Goal: Task Accomplishment & Management: Manage account settings

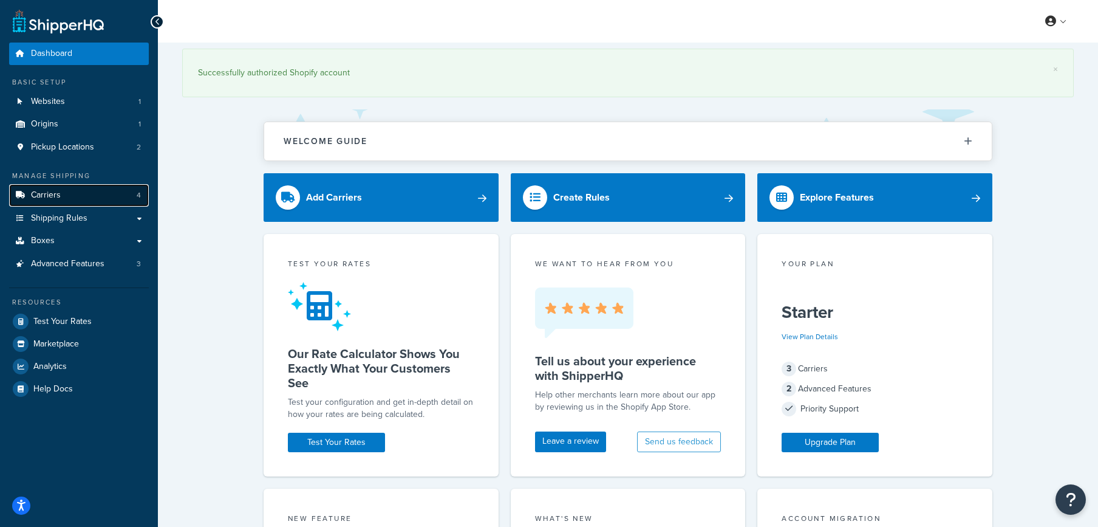
click at [70, 200] on link "Carriers 4" at bounding box center [79, 195] width 140 height 22
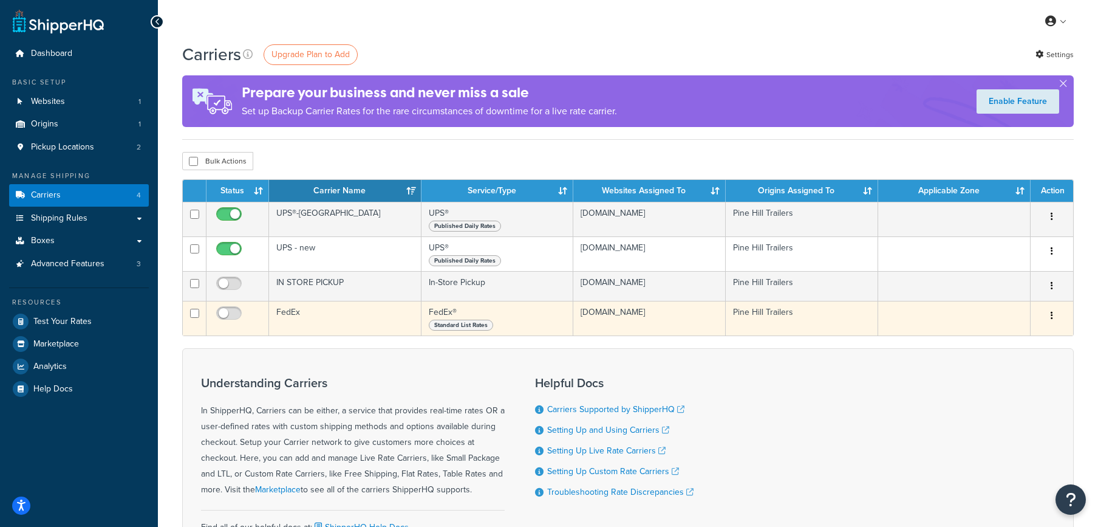
click at [1052, 313] on icon "button" at bounding box center [1052, 315] width 2 height 9
click at [1013, 335] on link "Edit" at bounding box center [1003, 339] width 96 height 25
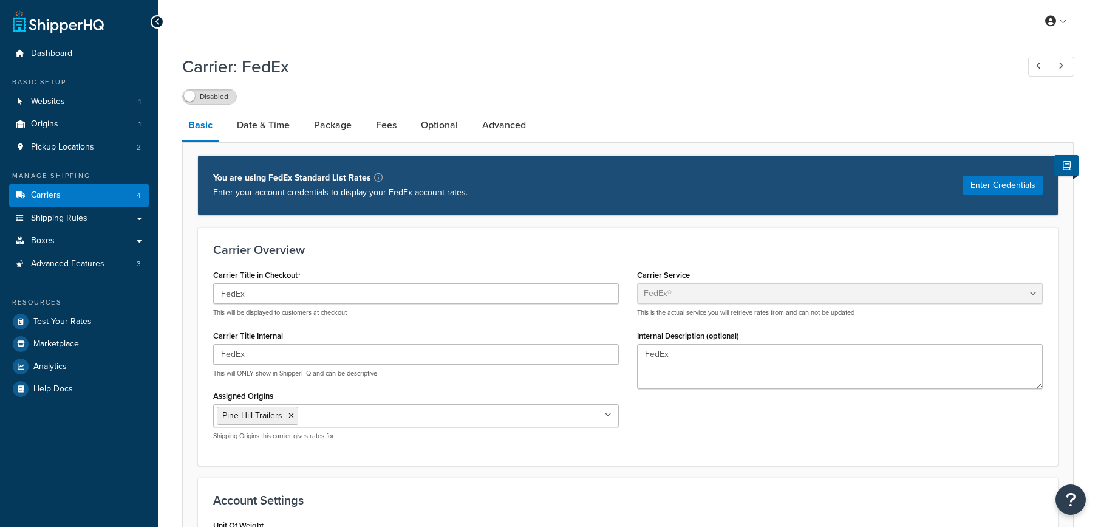
select select "fedEx"
select select "REGULAR_PICKUP"
select select "YOUR_PACKAGING"
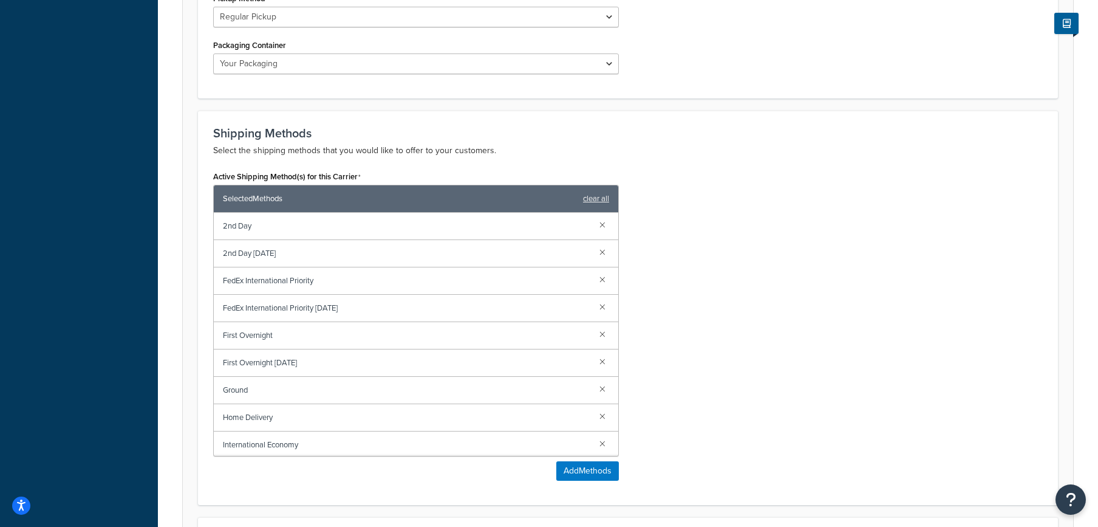
scroll to position [668, 0]
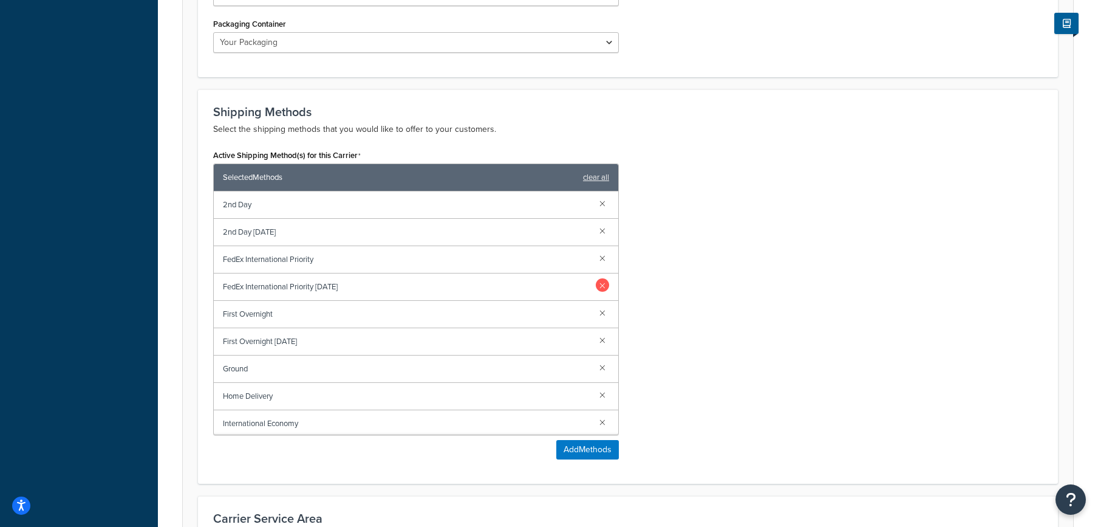
click at [596, 286] on link at bounding box center [602, 284] width 13 height 13
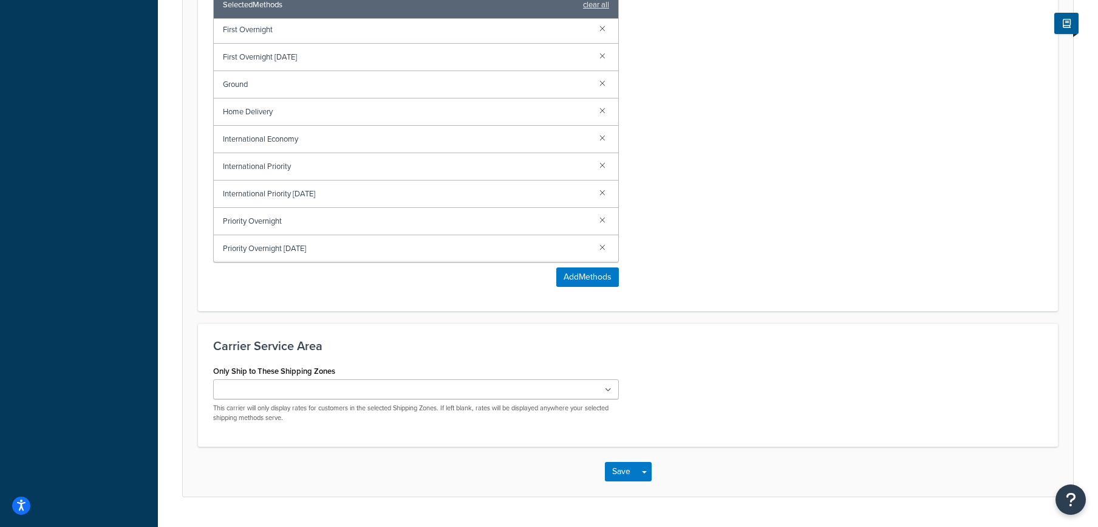
scroll to position [850, 0]
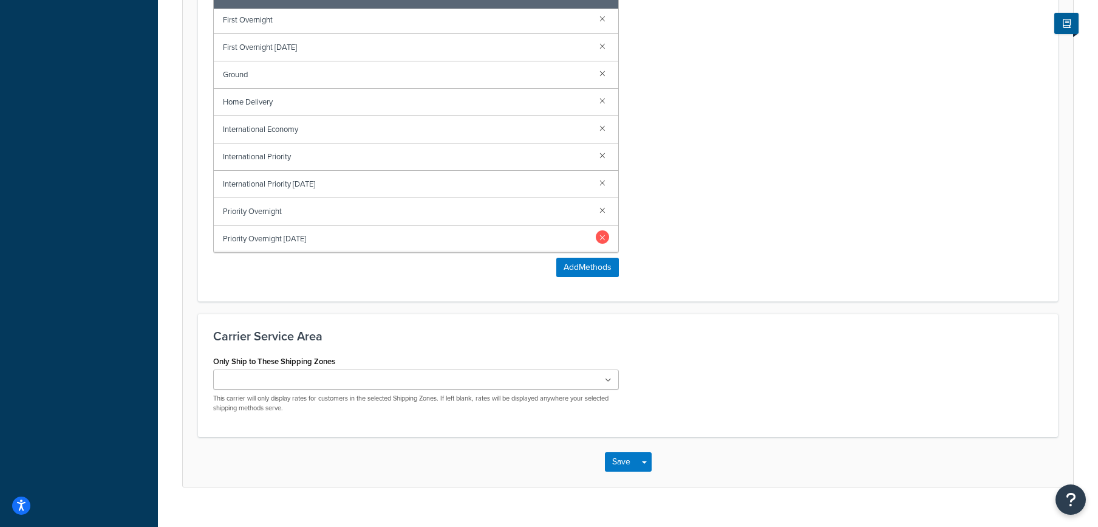
click at [597, 237] on link at bounding box center [602, 236] width 13 height 13
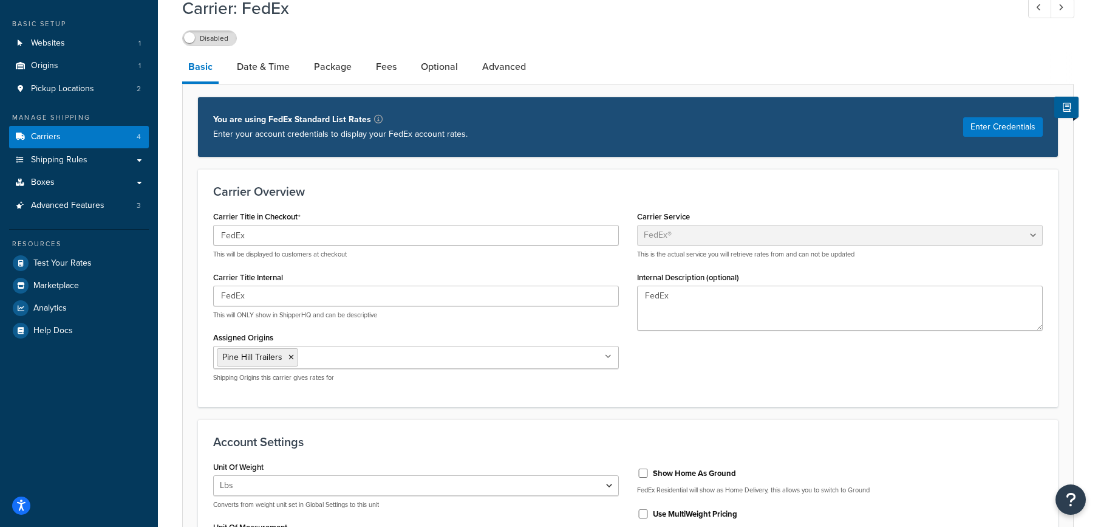
scroll to position [0, 0]
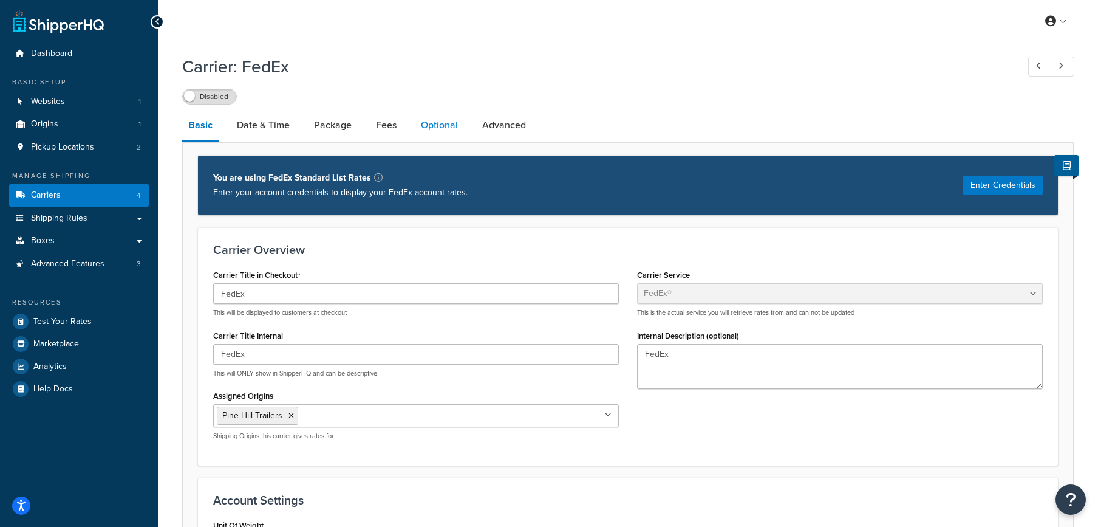
click at [437, 127] on link "Optional" at bounding box center [439, 125] width 49 height 29
select select "business"
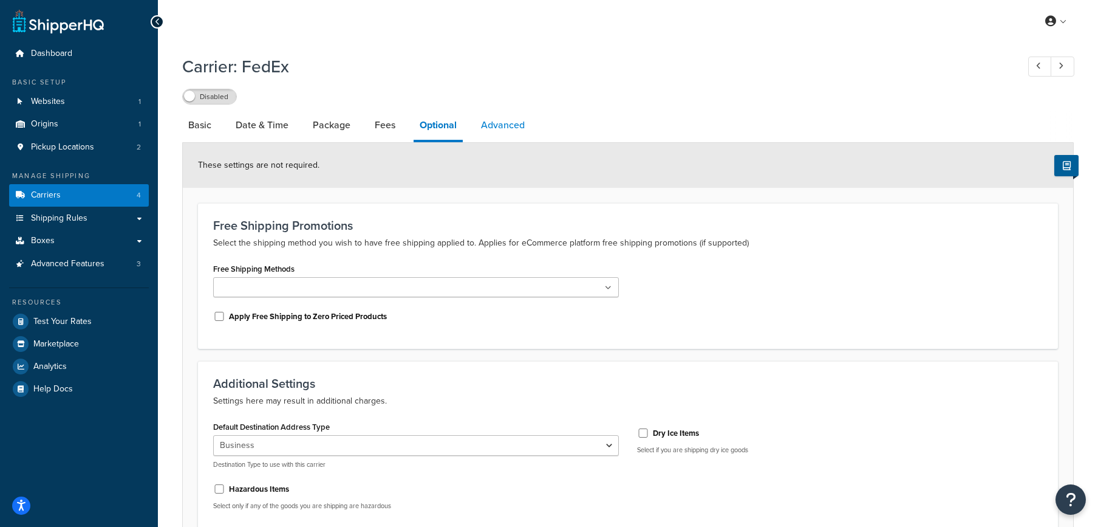
click at [510, 129] on link "Advanced" at bounding box center [503, 125] width 56 height 29
select select "false"
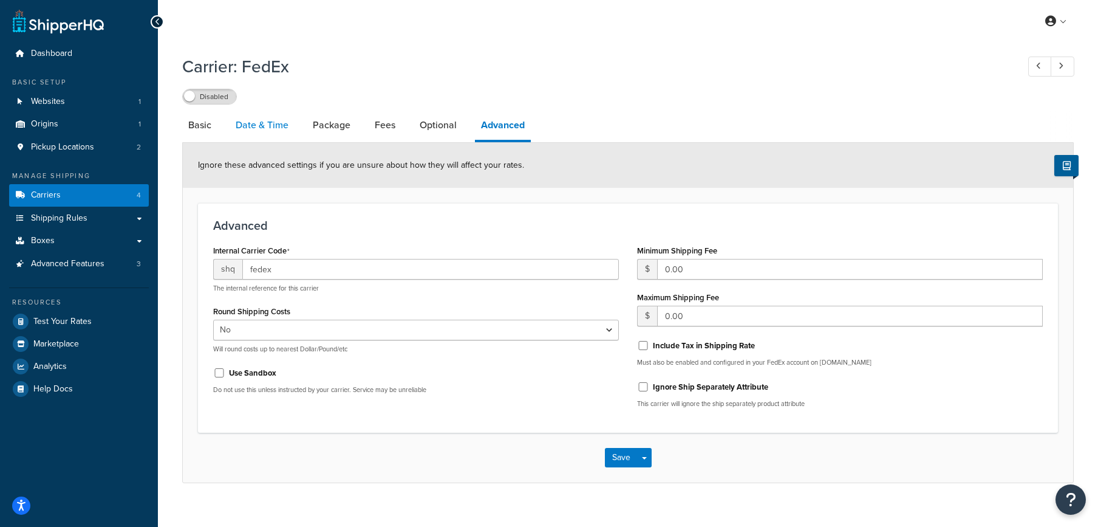
click at [279, 123] on link "Date & Time" at bounding box center [262, 125] width 65 height 29
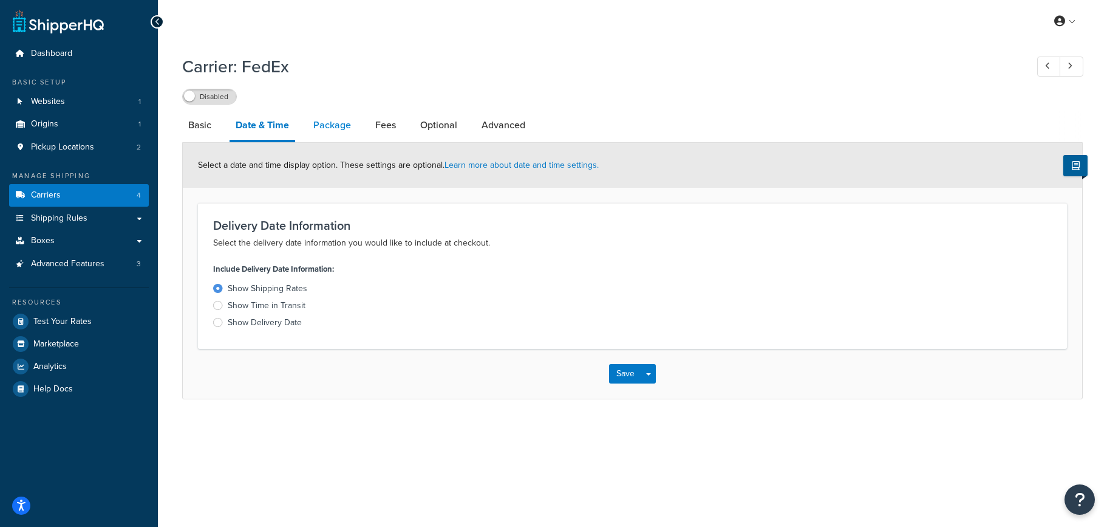
click at [336, 126] on link "Package" at bounding box center [332, 125] width 50 height 29
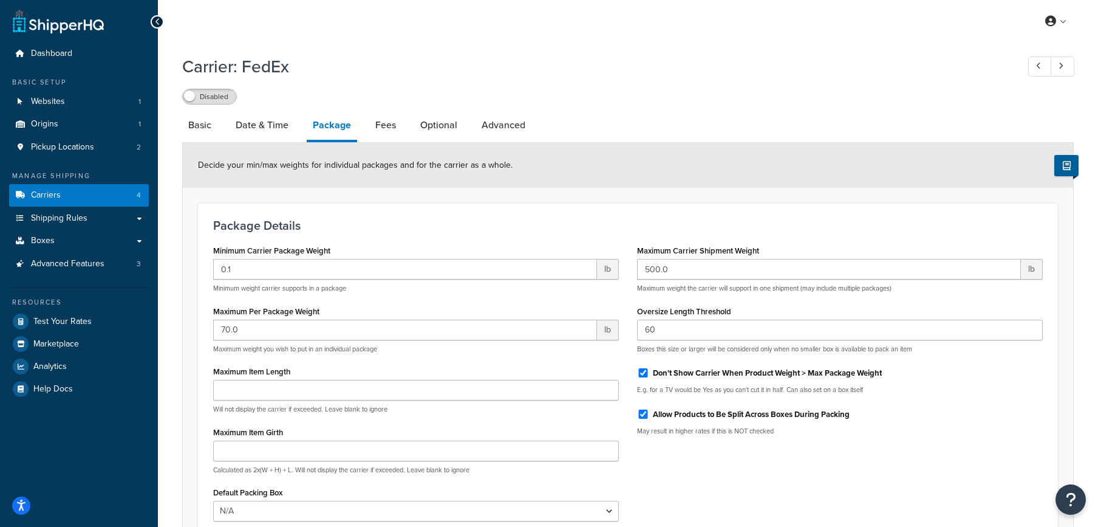
click at [194, 96] on span at bounding box center [189, 96] width 11 height 11
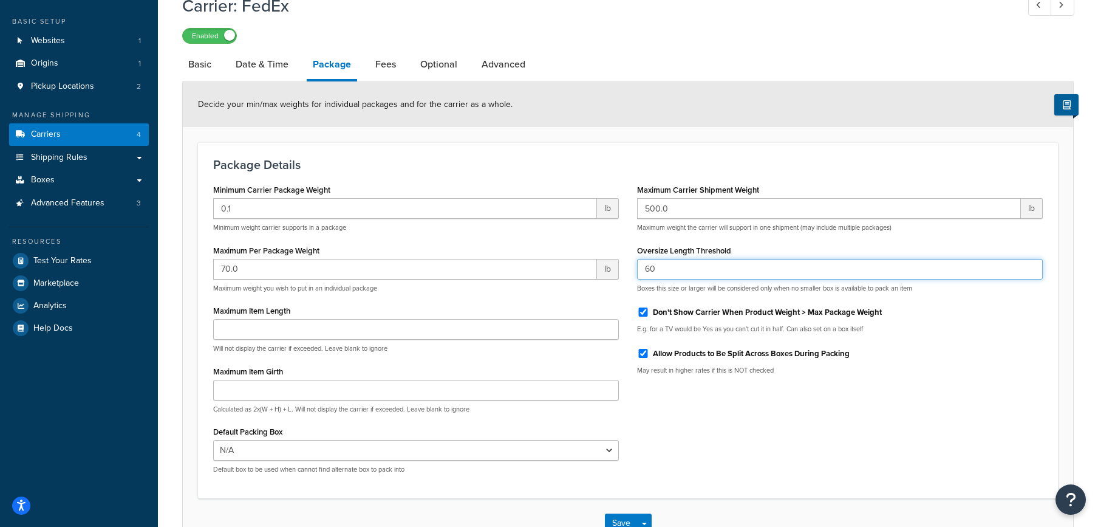
drag, startPoint x: 668, startPoint y: 266, endPoint x: 635, endPoint y: 276, distance: 34.4
click at [635, 276] on div "Maximum Carrier Shipment Weight 500.0 lb Maximum weight the carrier will suppor…" at bounding box center [840, 282] width 424 height 203
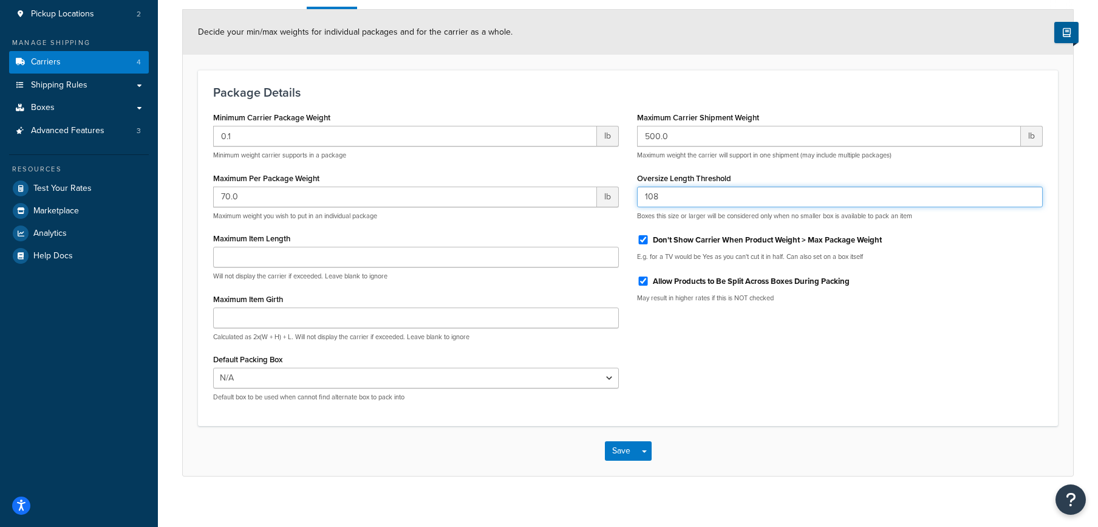
scroll to position [143, 0]
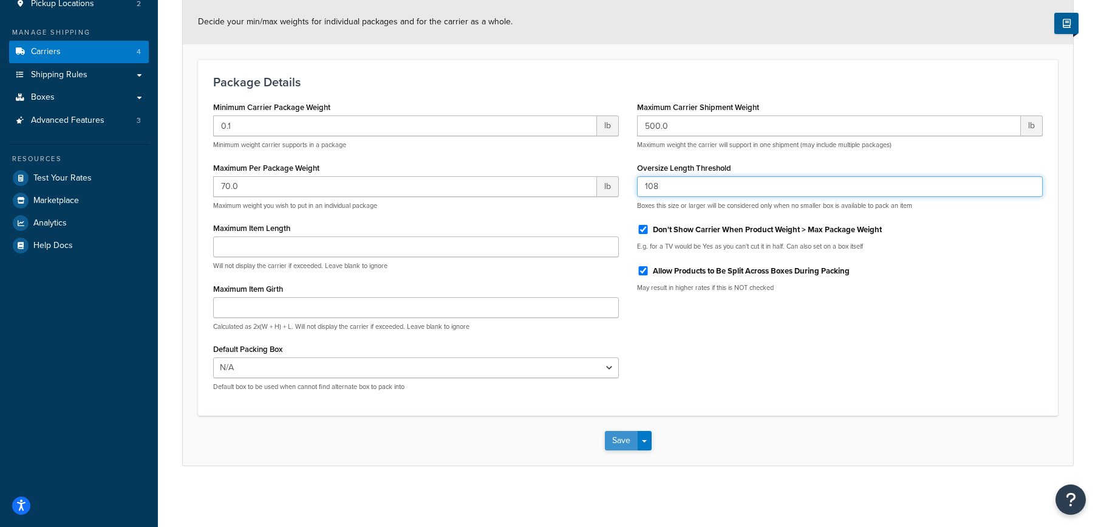
type input "108"
click at [623, 438] on button "Save" at bounding box center [621, 440] width 33 height 19
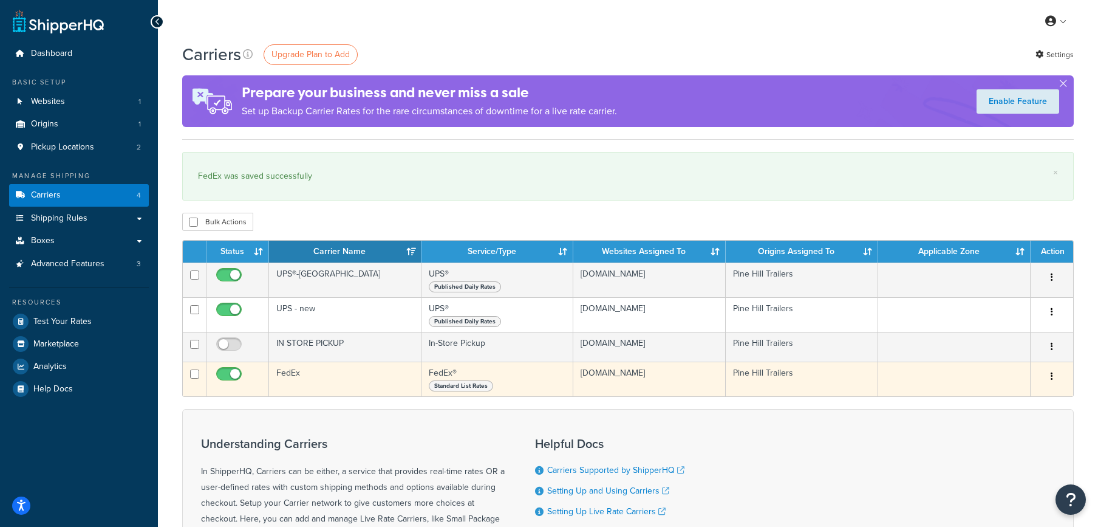
click at [287, 372] on td "FedEx" at bounding box center [345, 378] width 152 height 35
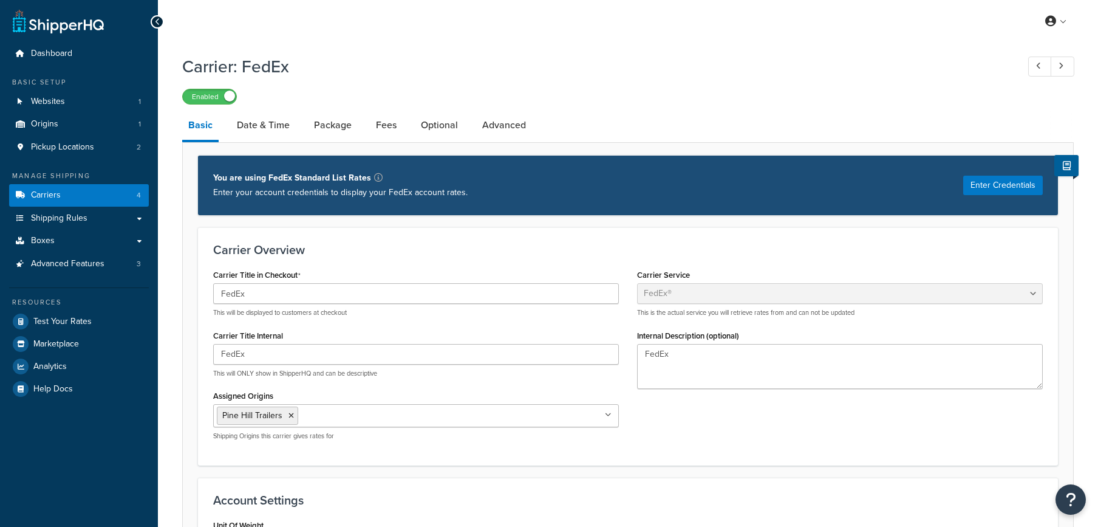
select select "fedEx"
select select "REGULAR_PICKUP"
select select "YOUR_PACKAGING"
click at [982, 182] on button "Enter Credentials" at bounding box center [1003, 185] width 80 height 19
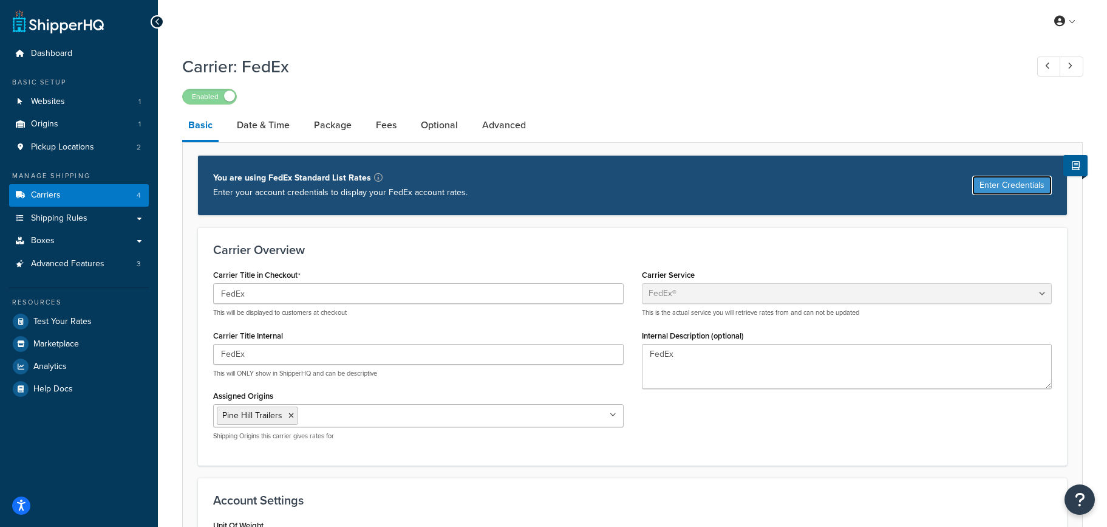
select select "US"
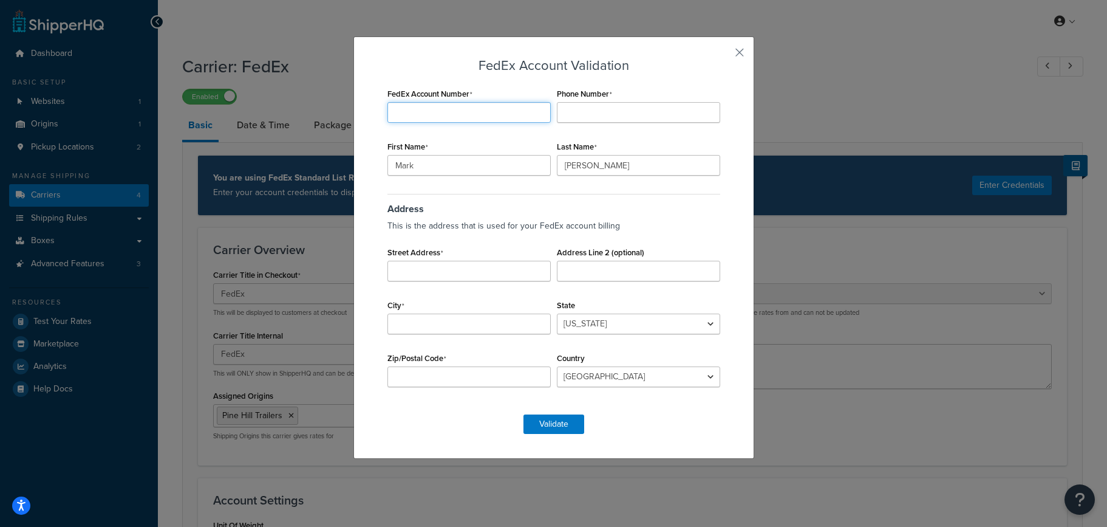
click at [453, 115] on input "FedEx Account Number" at bounding box center [469, 112] width 163 height 21
drag, startPoint x: 680, startPoint y: 18, endPoint x: 634, endPoint y: 20, distance: 45.6
click at [634, 20] on div "FedEx Account Validation FedEx Account Number Required Phone Number First Name …" at bounding box center [553, 263] width 1107 height 527
click at [87, 419] on div "FedEx Account Validation FedEx Account Number Required Phone Number First Name …" at bounding box center [553, 263] width 1107 height 527
click at [465, 111] on input "FedEx Account Number" at bounding box center [469, 112] width 163 height 21
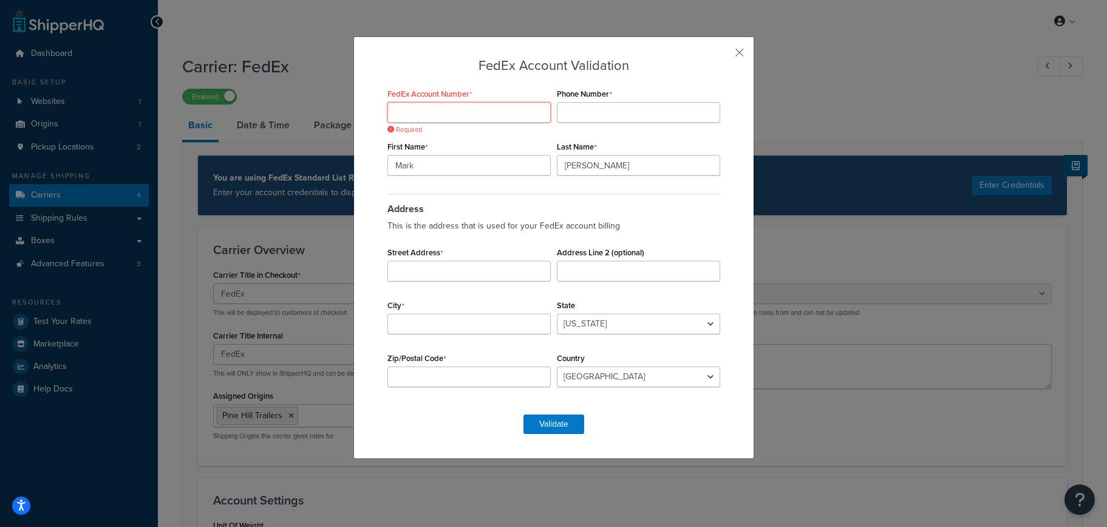
paste input "304235829"
type input "304235829"
click at [579, 112] on input "Phone Number" at bounding box center [638, 112] width 163 height 21
type input "7172882443"
click at [451, 275] on input "Street Address" at bounding box center [469, 271] width 163 height 21
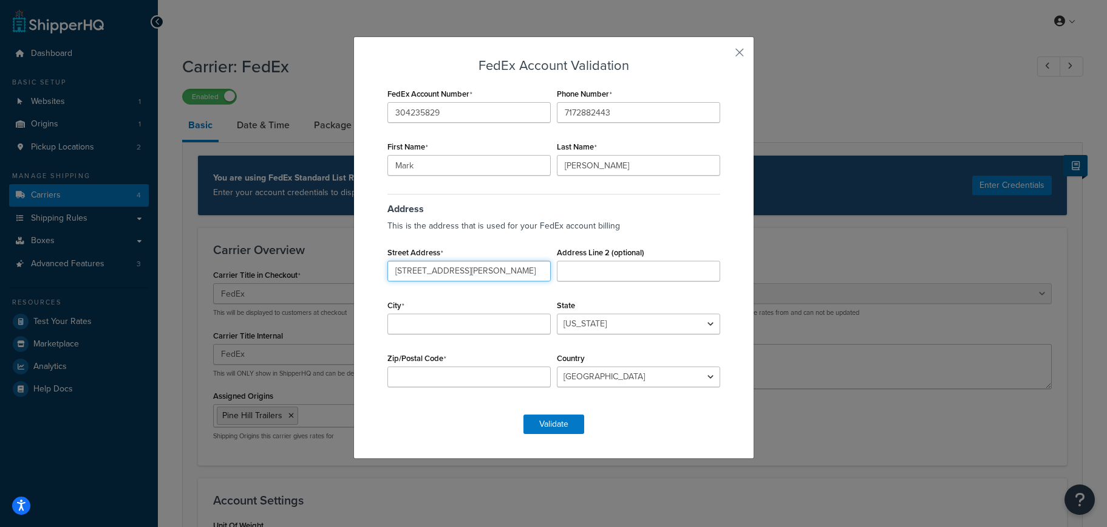
type input "5140 MARTIN DR"
type input "GAP"
select select "PA"
type input "17527"
click at [550, 423] on button "Validate" at bounding box center [554, 423] width 61 height 19
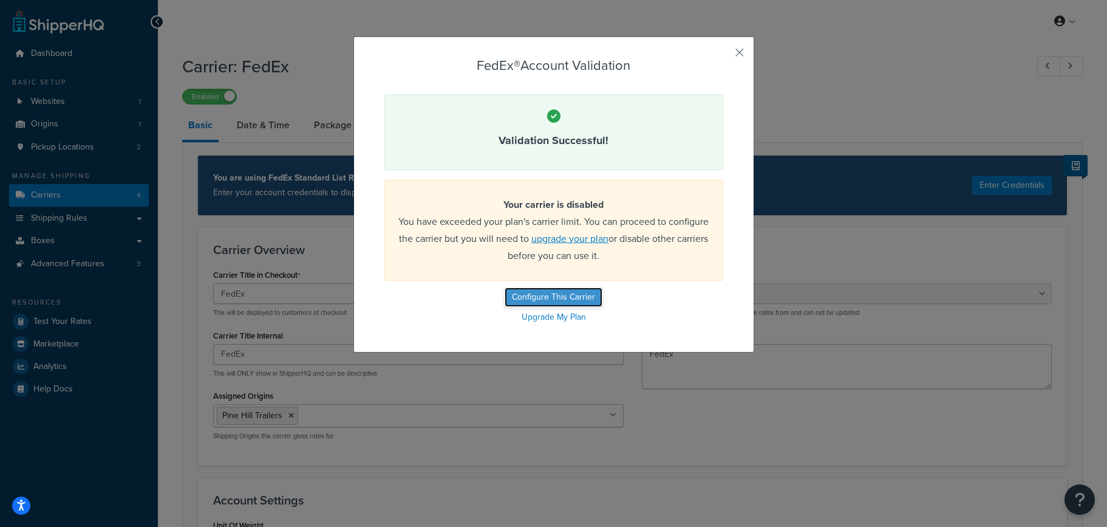
click at [539, 296] on button "Configure This Carrier" at bounding box center [554, 296] width 98 height 19
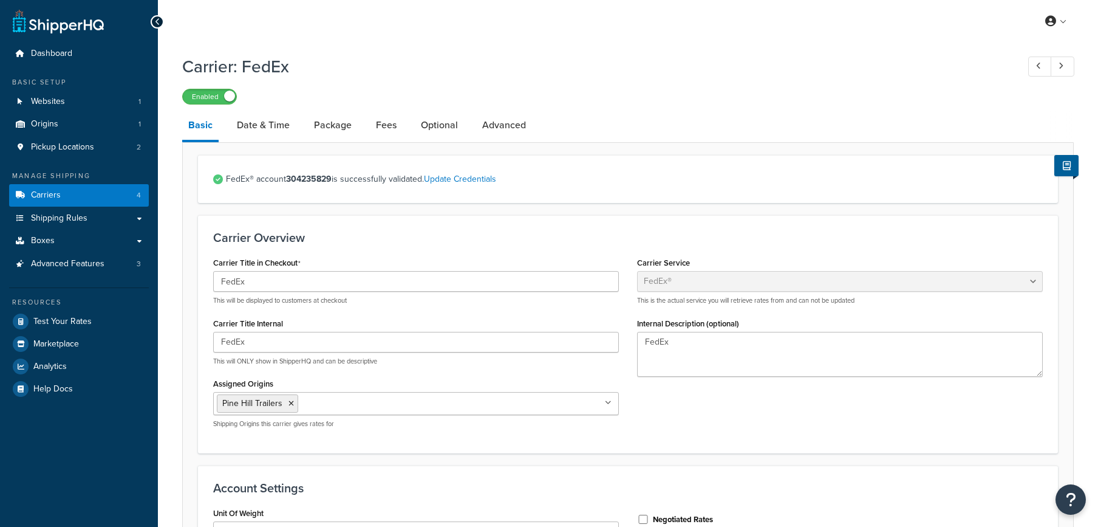
select select "fedEx"
select select "REGULAR_PICKUP"
select select "YOUR_PACKAGING"
click at [46, 194] on span "Carriers" at bounding box center [46, 195] width 30 height 10
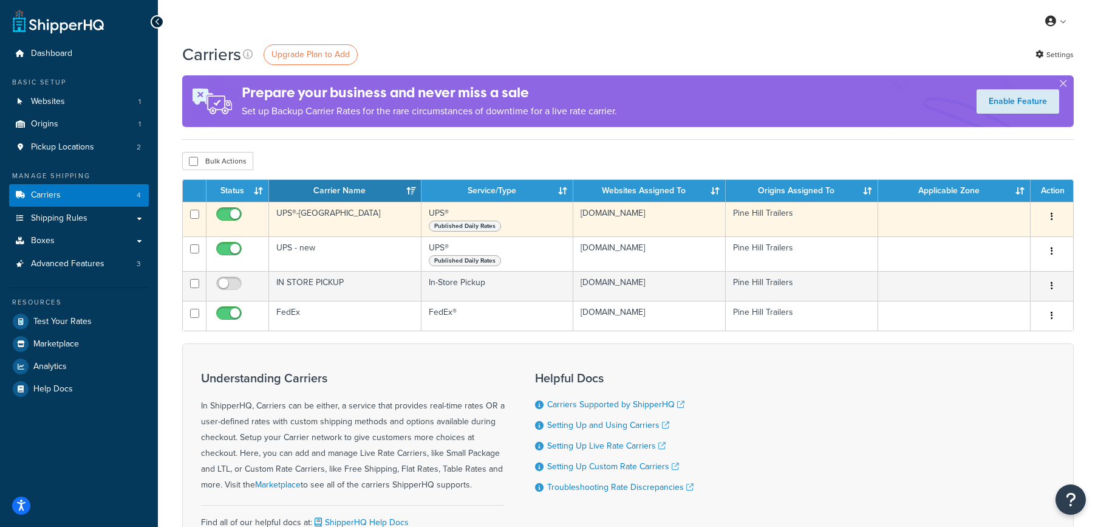
click at [234, 212] on input "checkbox" at bounding box center [230, 217] width 33 height 15
checkbox input "false"
click at [196, 213] on input "checkbox" at bounding box center [194, 214] width 9 height 9
checkbox input "true"
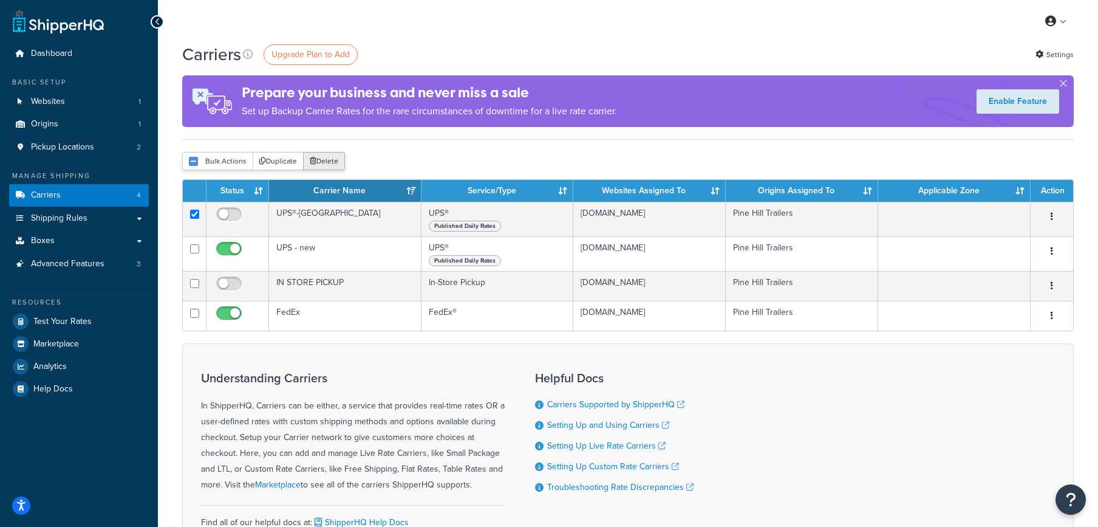
click at [331, 156] on button "Delete" at bounding box center [324, 161] width 42 height 18
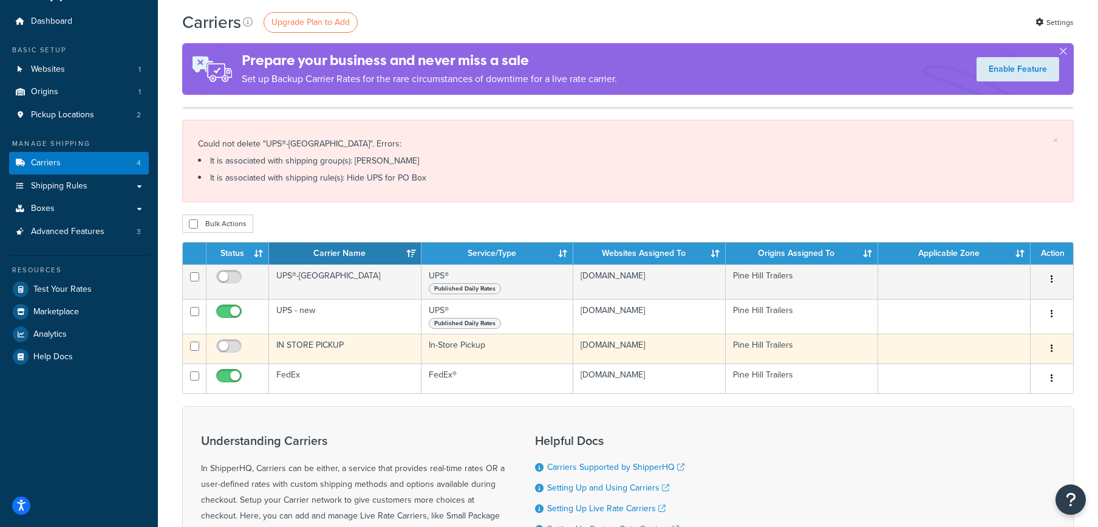
scroll to position [61, 0]
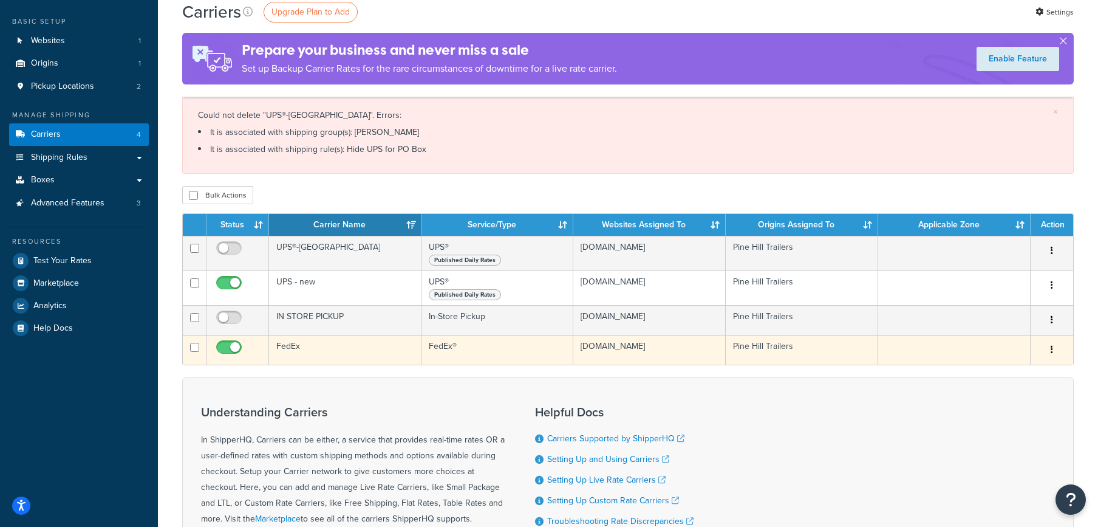
click at [323, 351] on td "FedEx" at bounding box center [345, 350] width 152 height 30
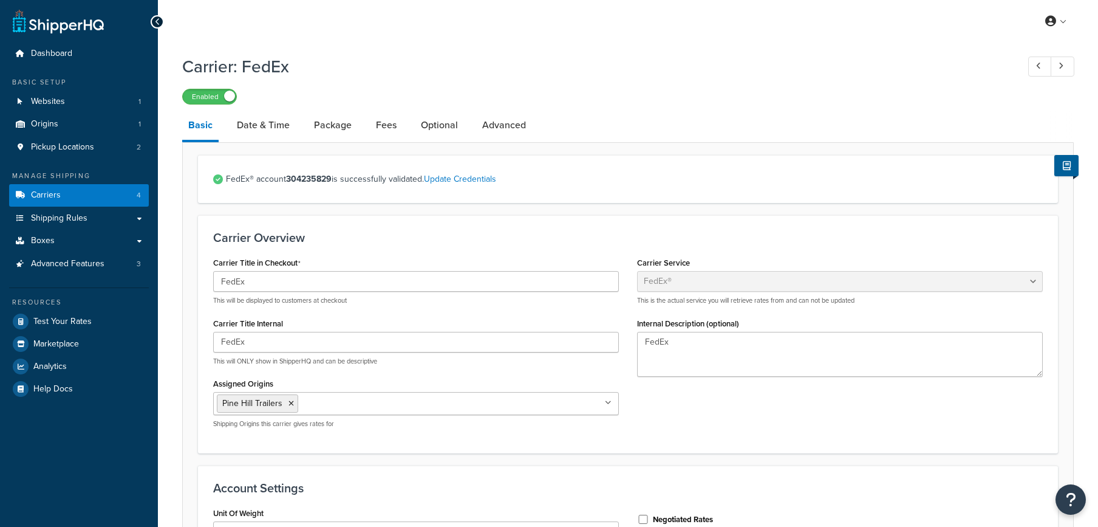
select select "fedEx"
select select "REGULAR_PICKUP"
select select "YOUR_PACKAGING"
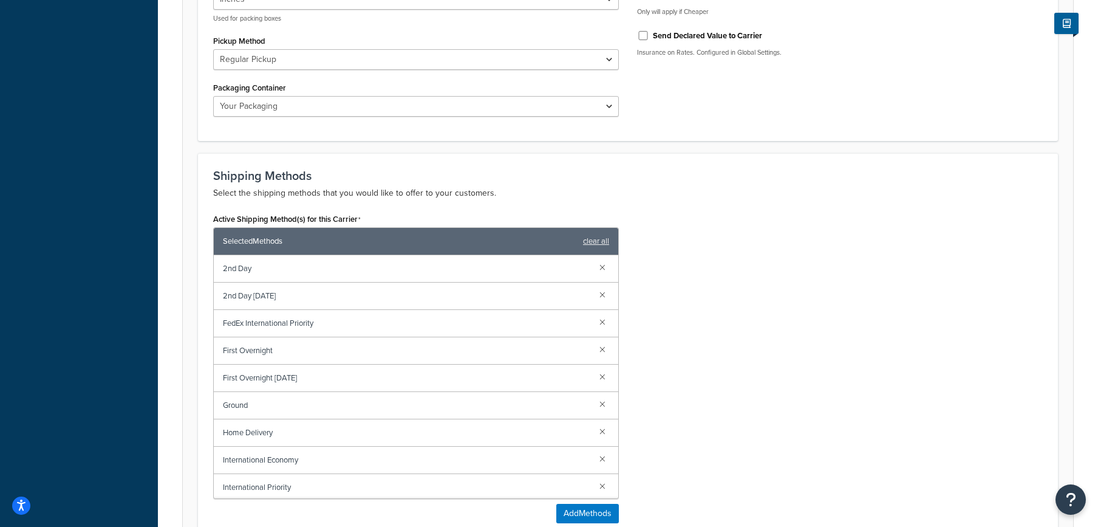
scroll to position [607, 0]
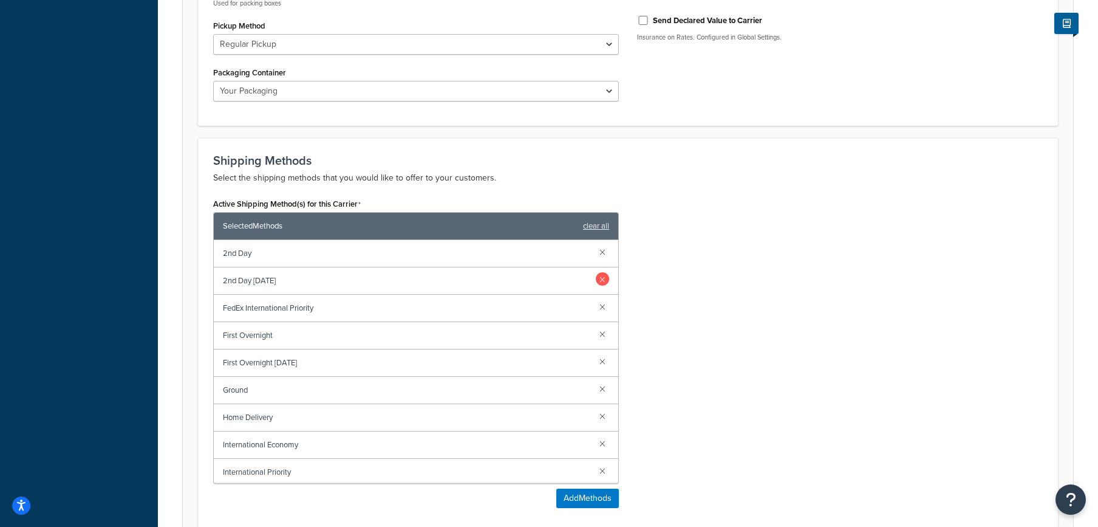
click at [596, 282] on link at bounding box center [602, 278] width 13 height 13
click at [596, 337] on link at bounding box center [602, 333] width 13 height 13
click at [597, 447] on link at bounding box center [602, 442] width 13 height 13
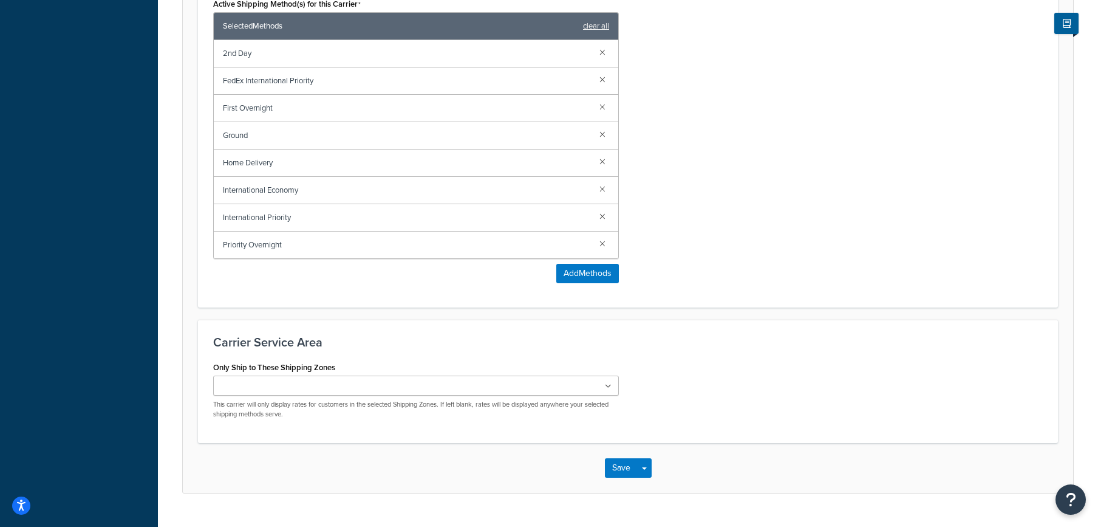
scroll to position [835, 0]
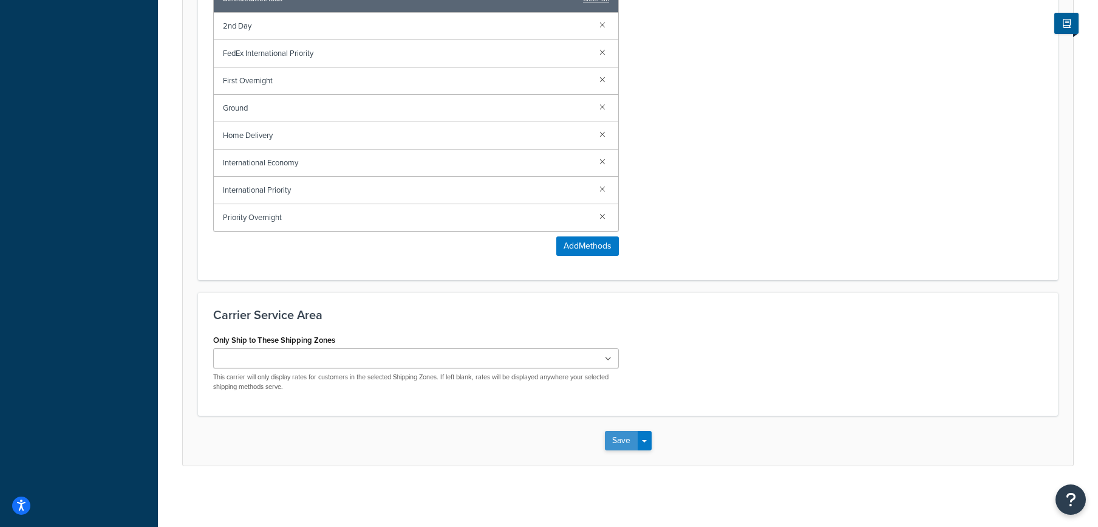
click at [625, 445] on button "Save" at bounding box center [621, 440] width 33 height 19
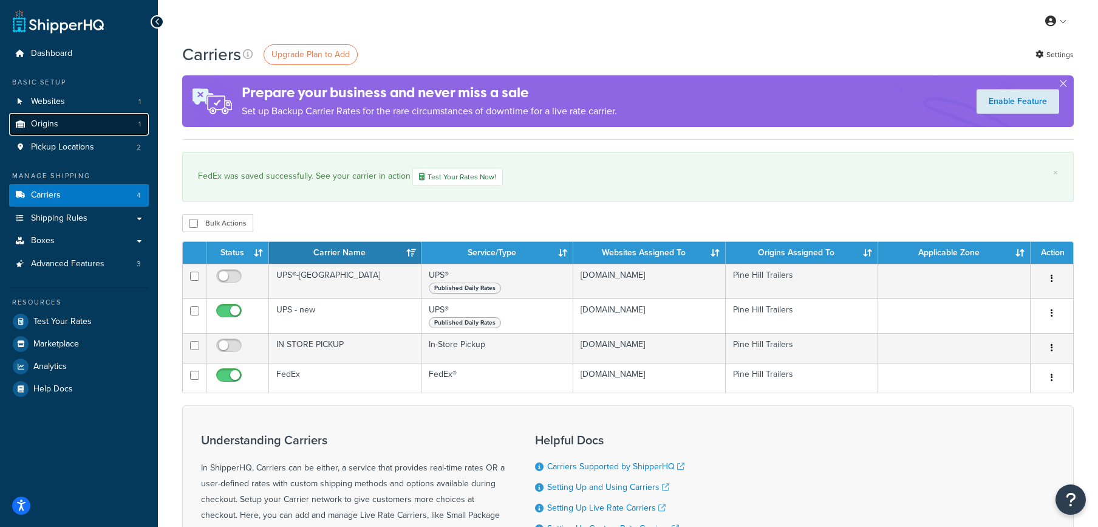
click at [53, 127] on span "Origins" at bounding box center [44, 124] width 27 height 10
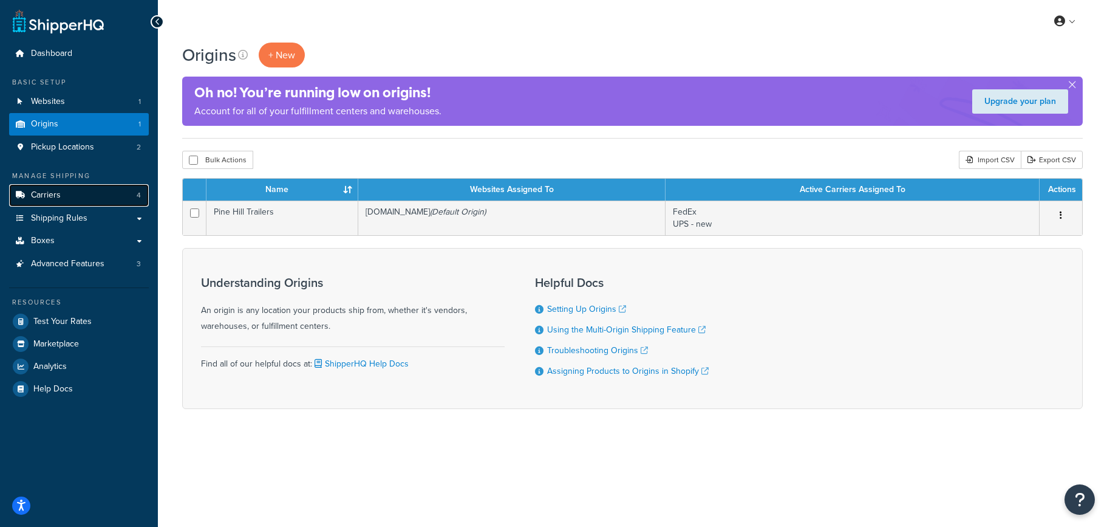
click at [50, 194] on span "Carriers" at bounding box center [46, 195] width 30 height 10
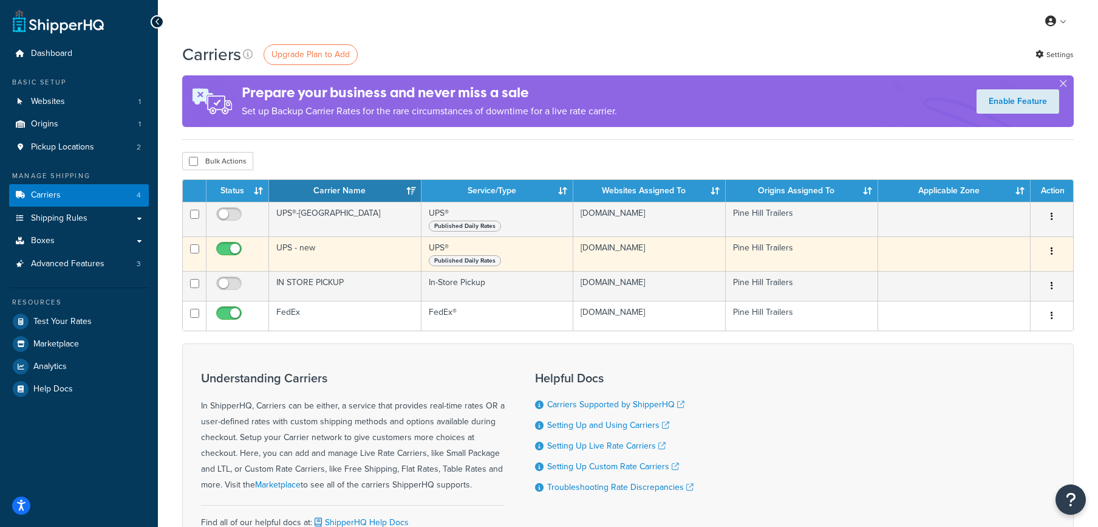
click at [230, 250] on input "checkbox" at bounding box center [230, 251] width 33 height 15
checkbox input "false"
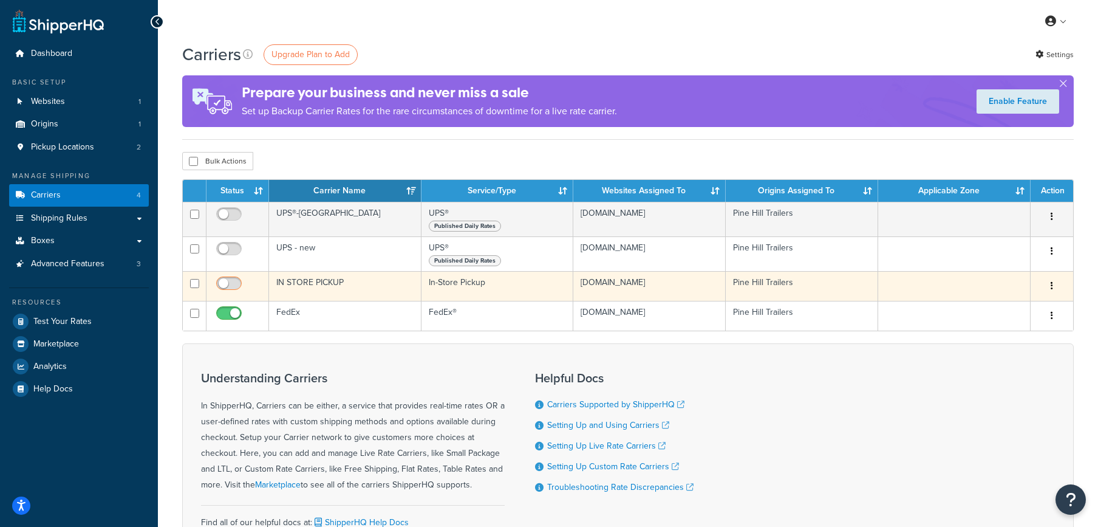
click at [228, 282] on input "checkbox" at bounding box center [230, 286] width 33 height 15
checkbox input "true"
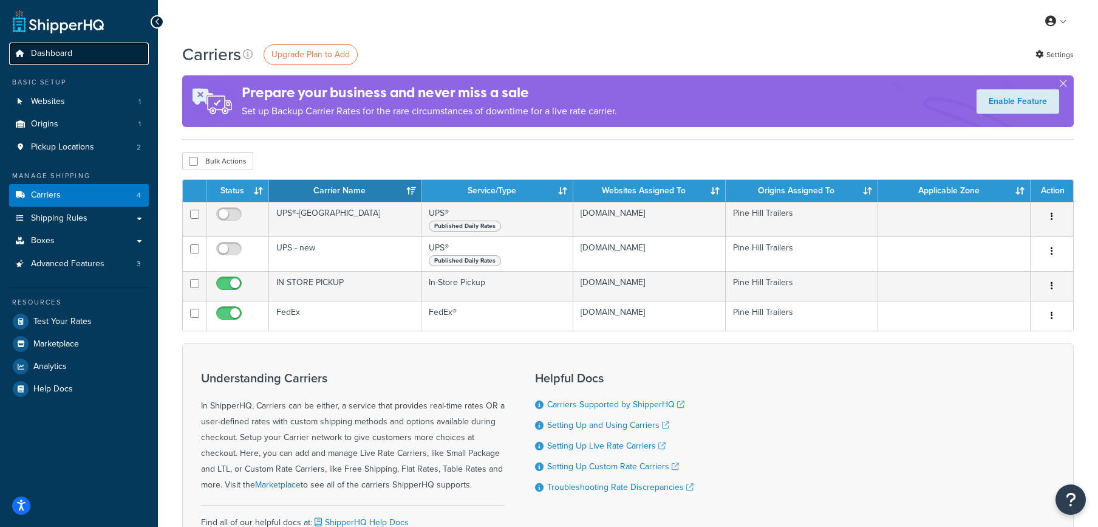
click at [77, 56] on link "Dashboard" at bounding box center [79, 54] width 140 height 22
